Goal: Check status

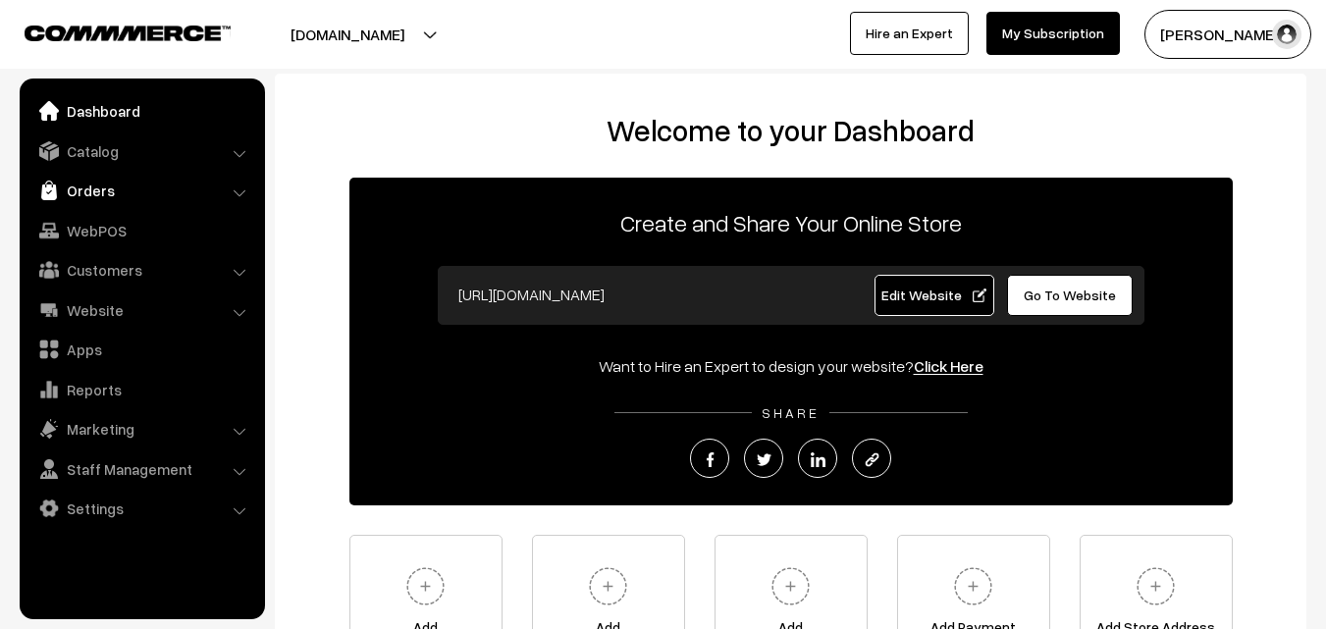
click at [231, 186] on link "Orders" at bounding box center [142, 190] width 234 height 35
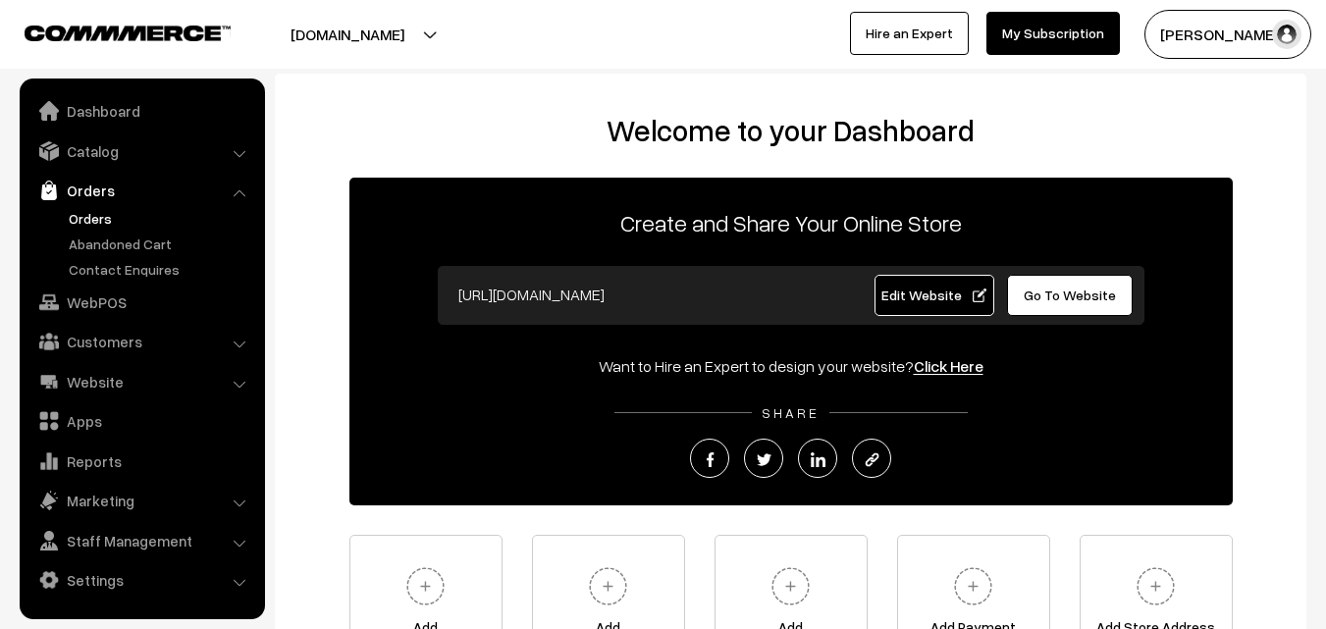
click at [97, 217] on link "Orders" at bounding box center [161, 218] width 194 height 21
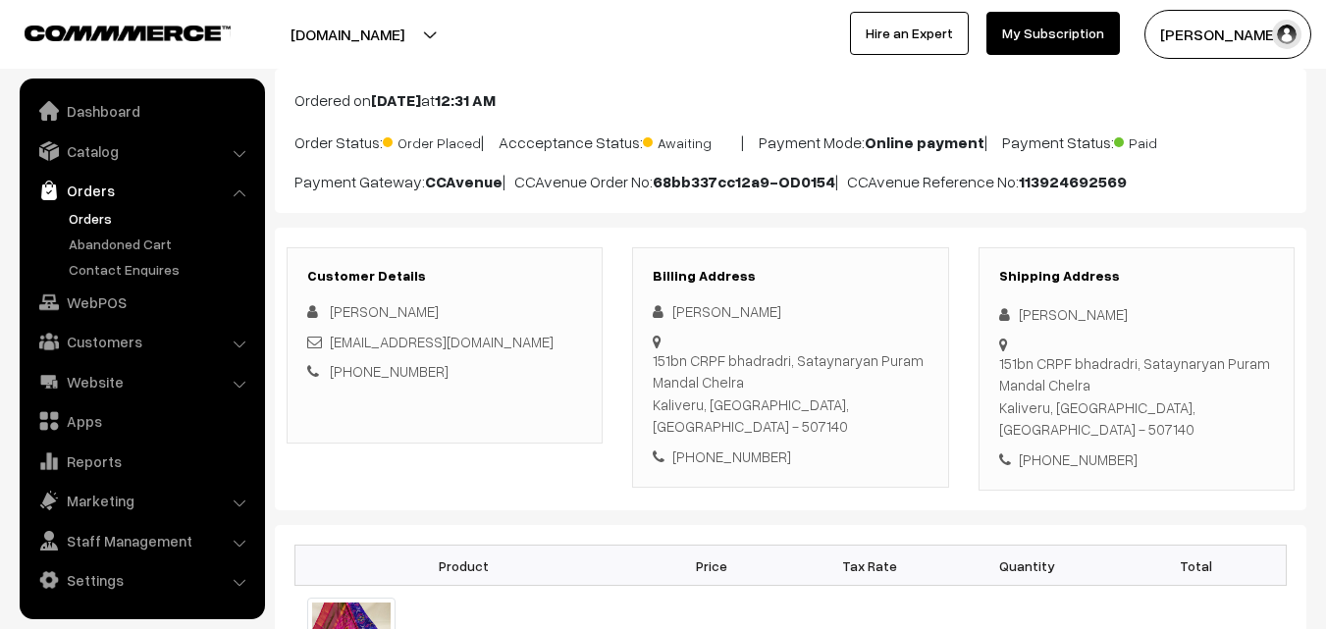
scroll to position [98, 0]
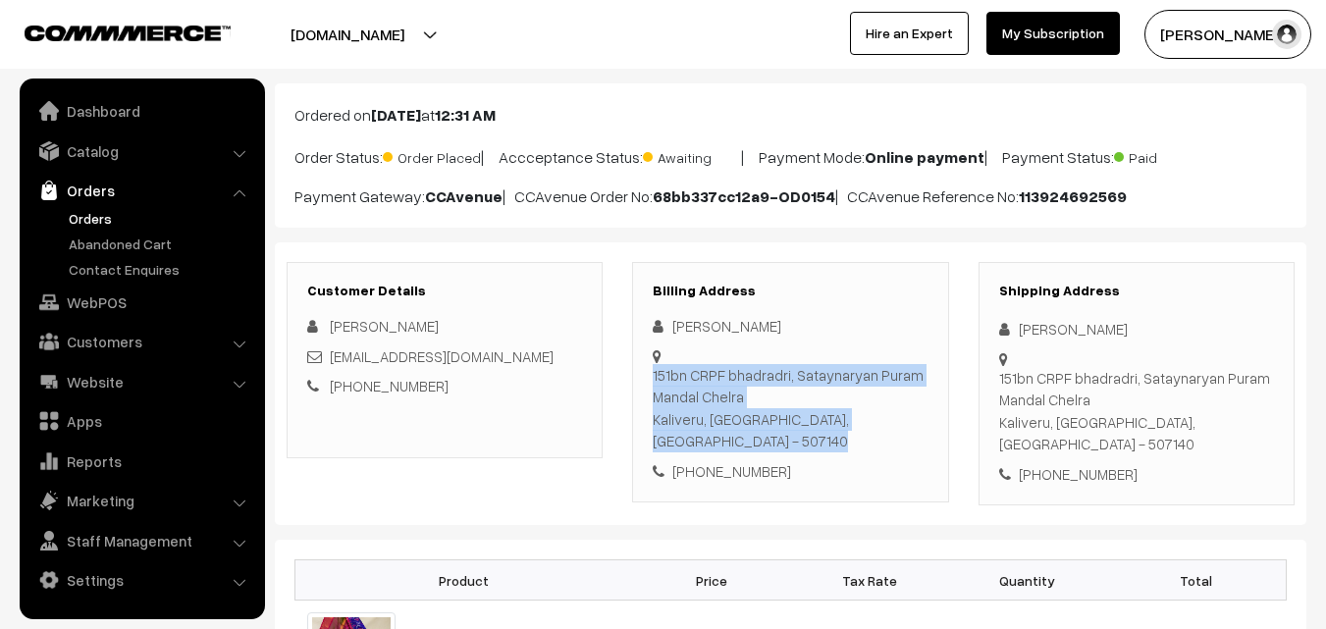
drag, startPoint x: 652, startPoint y: 421, endPoint x: 896, endPoint y: 395, distance: 245.7
click at [896, 395] on div "Billing Address Sangeeta Malik 151bn CRPF bhadradri, Sataynaryan Puram Mandal C…" at bounding box center [790, 382] width 316 height 241
click at [896, 395] on div "151bn CRPF bhadradri, Sataynaryan Puram Mandal Chelra Kaliveru, Telangana, Indi…" at bounding box center [790, 408] width 275 height 88
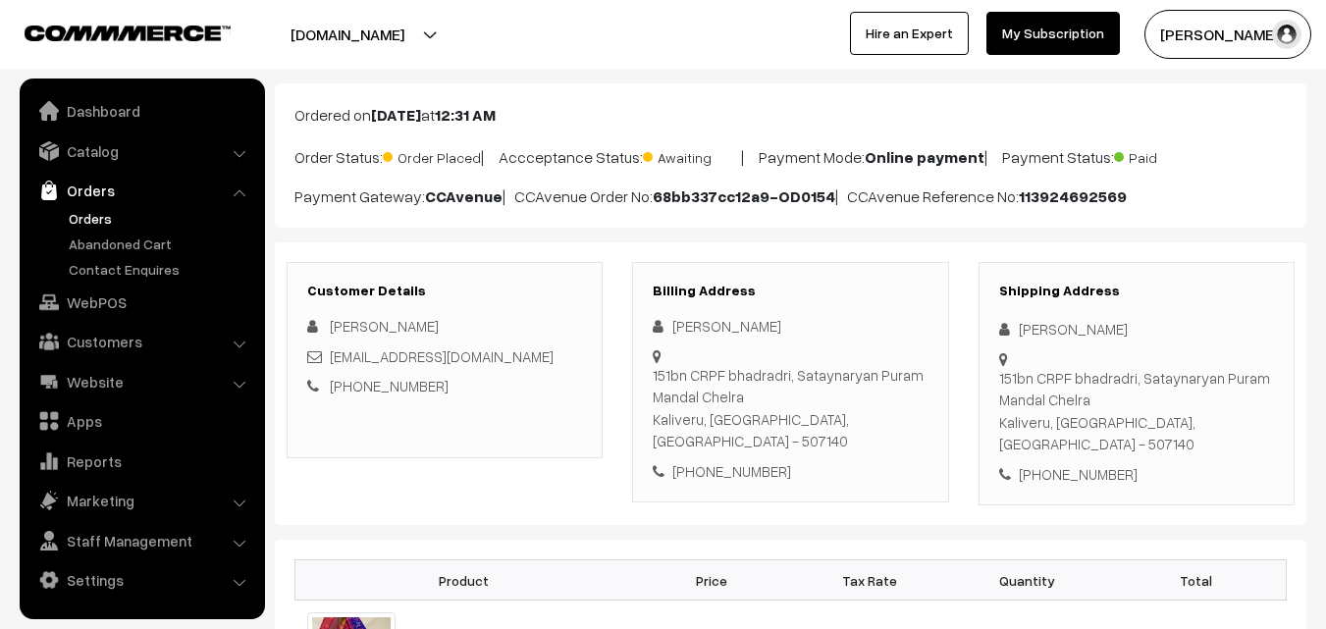
click at [918, 409] on div "151bn CRPF bhadradri, Sataynaryan Puram Mandal Chelra Kaliveru, Telangana, Indi…" at bounding box center [790, 408] width 275 height 88
drag, startPoint x: 817, startPoint y: 418, endPoint x: 866, endPoint y: 418, distance: 49.1
click at [866, 418] on div "151bn CRPF bhadradri, Sataynaryan Puram Mandal Chelra Kaliveru, Telangana, Indi…" at bounding box center [790, 408] width 275 height 88
copy div "507140"
click at [128, 246] on link "Abandoned Cart" at bounding box center [161, 244] width 194 height 21
